Goal: Register for event/course

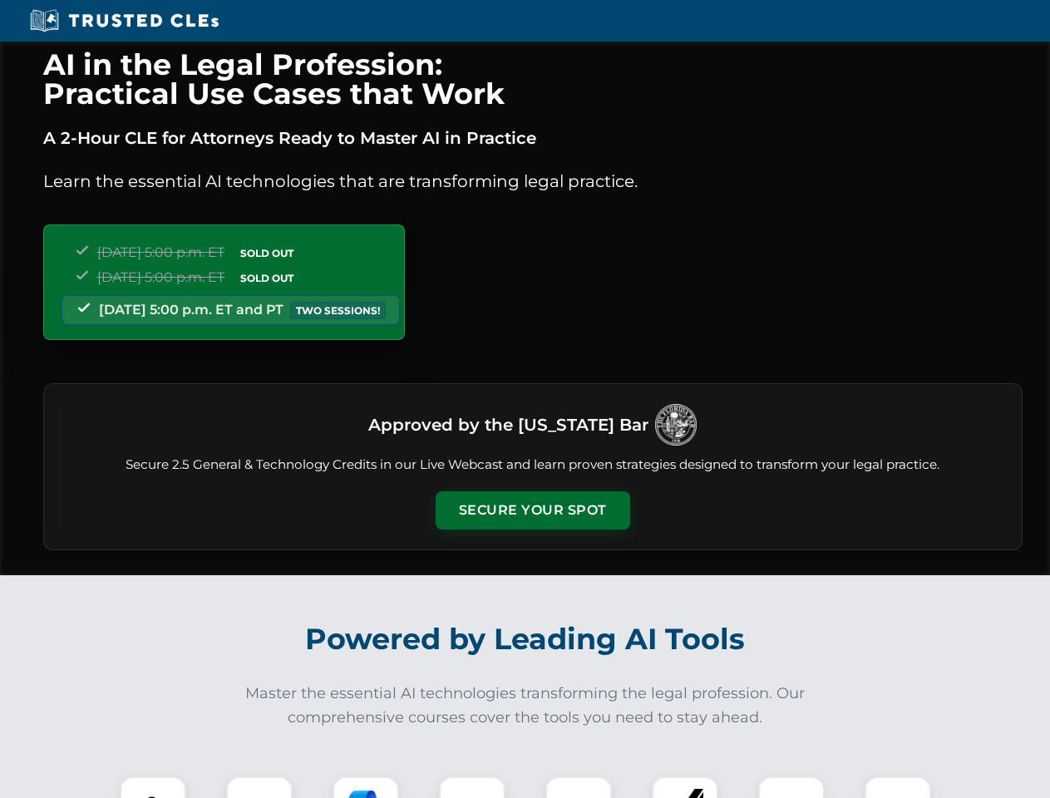
click at [532, 510] on button "Secure Your Spot" at bounding box center [533, 510] width 195 height 38
click at [153, 787] on img at bounding box center [153, 810] width 48 height 48
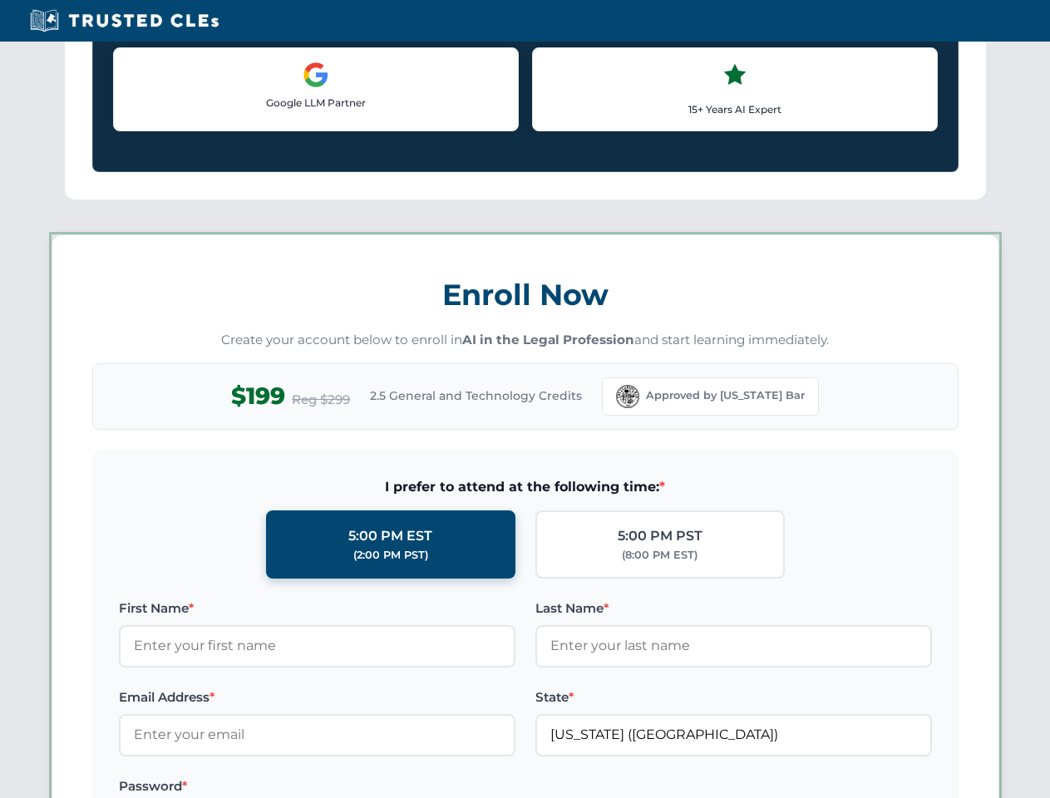
click at [366, 787] on label "Password *" at bounding box center [317, 786] width 397 height 20
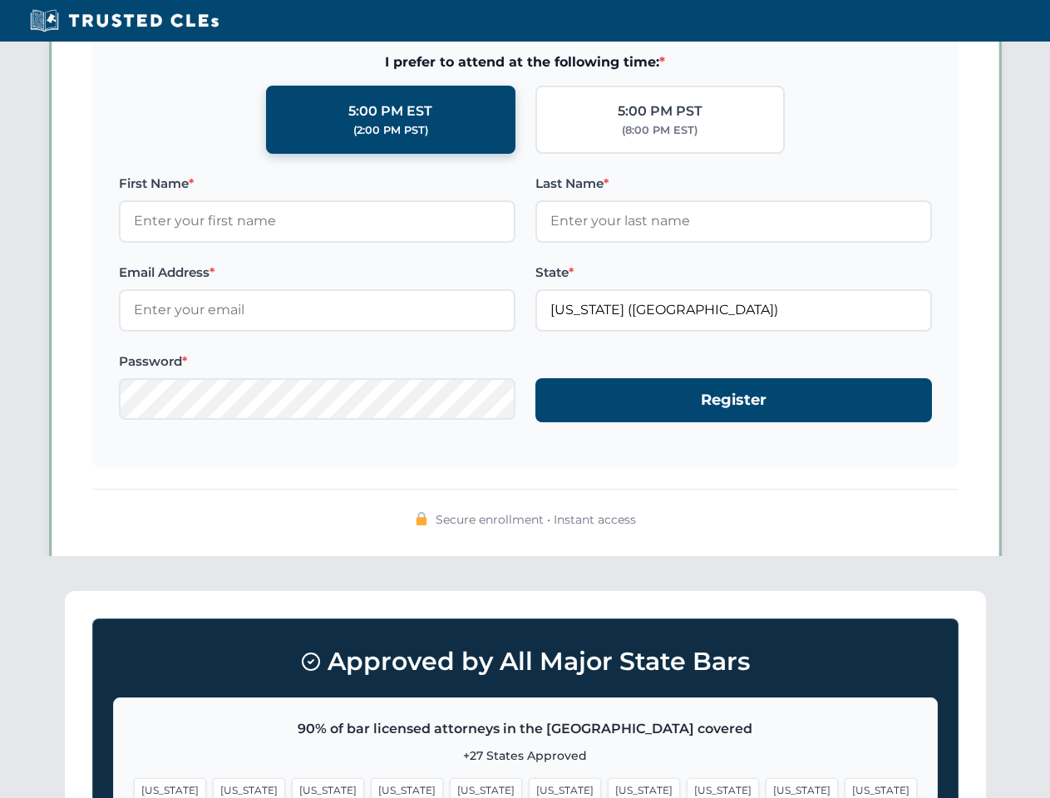
click at [766, 787] on span "[US_STATE]" at bounding box center [802, 790] width 72 height 24
